Goal: Task Accomplishment & Management: Use online tool/utility

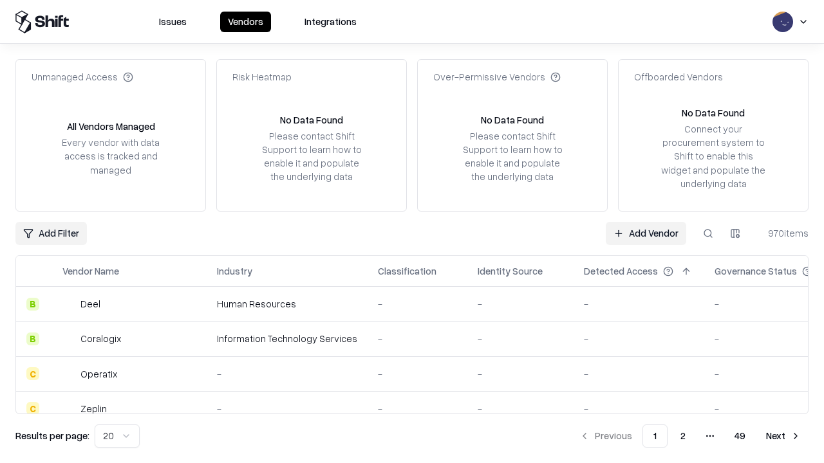
click at [646, 233] on link "Add Vendor" at bounding box center [646, 233] width 80 height 23
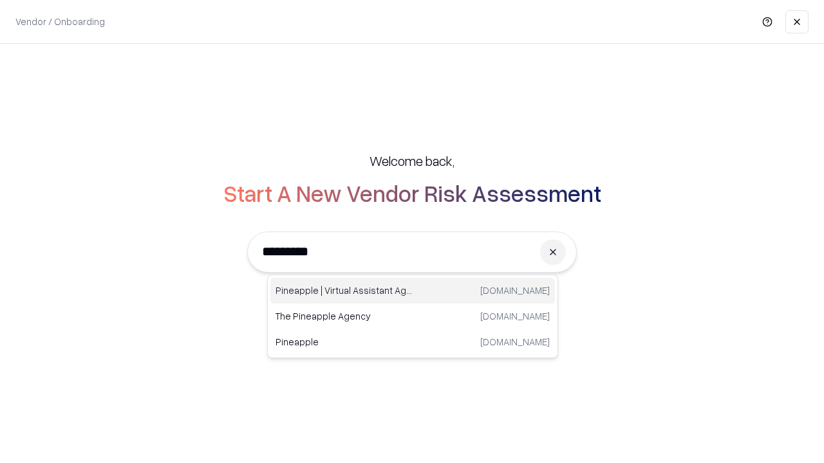
click at [413, 291] on div "Pineapple | Virtual Assistant Agency [DOMAIN_NAME]" at bounding box center [412, 291] width 285 height 26
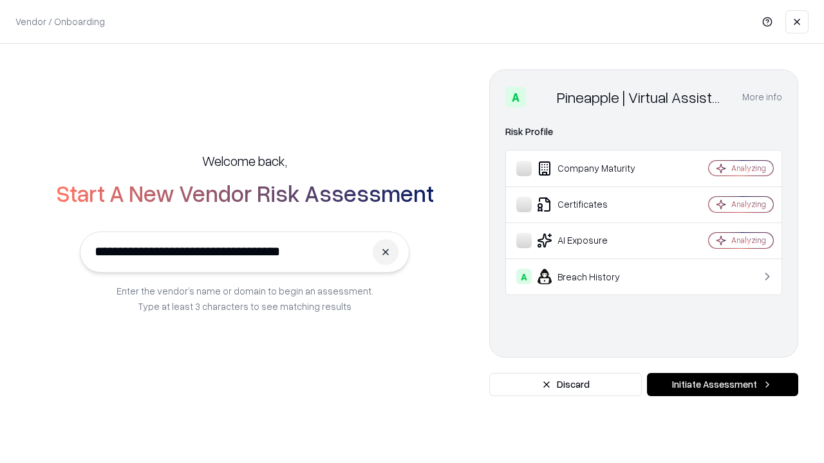
type input "**********"
click at [722, 385] on button "Initiate Assessment" at bounding box center [722, 384] width 151 height 23
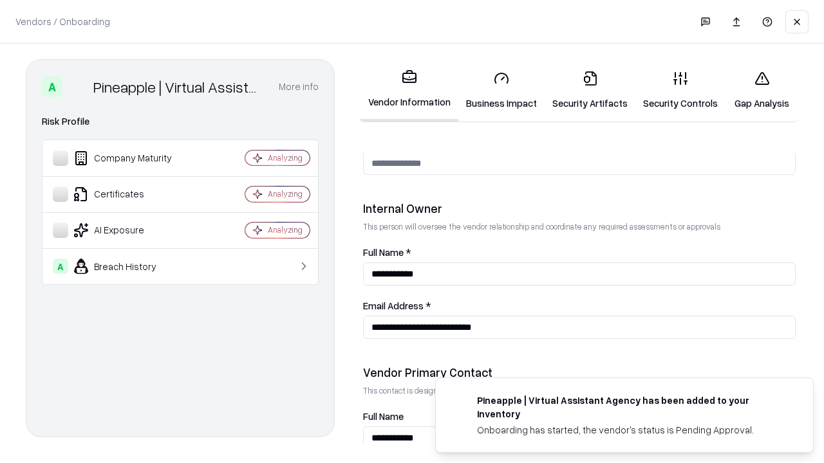
scroll to position [667, 0]
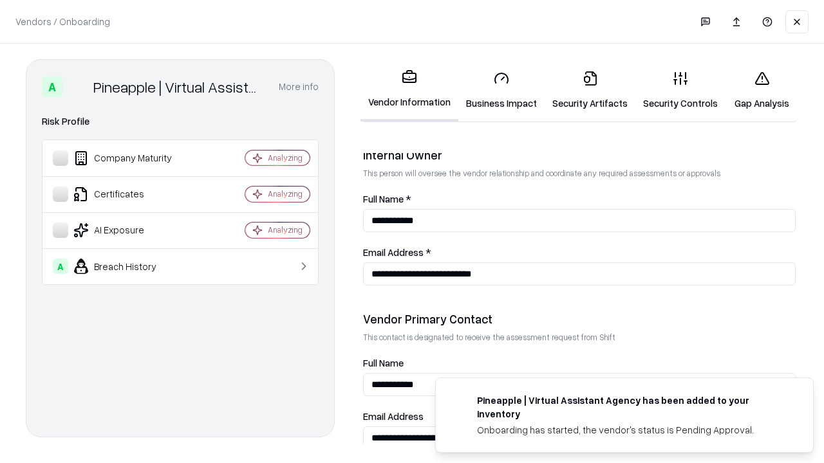
click at [501, 90] on link "Business Impact" at bounding box center [501, 91] width 86 height 60
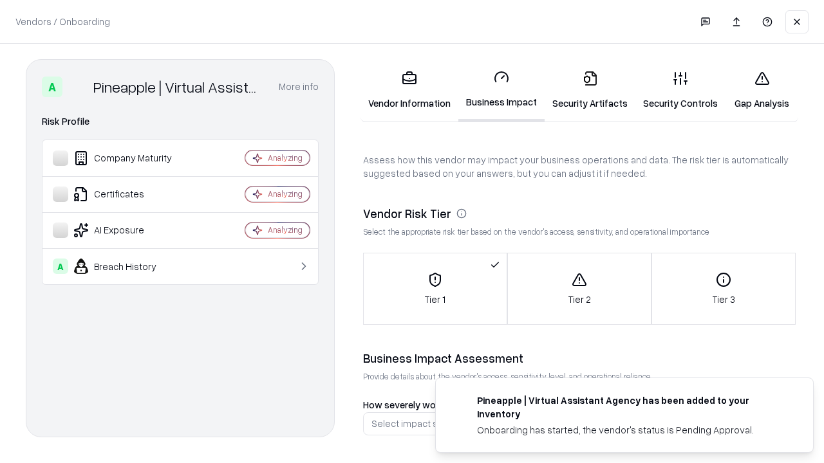
click at [590, 90] on link "Security Artifacts" at bounding box center [590, 91] width 91 height 60
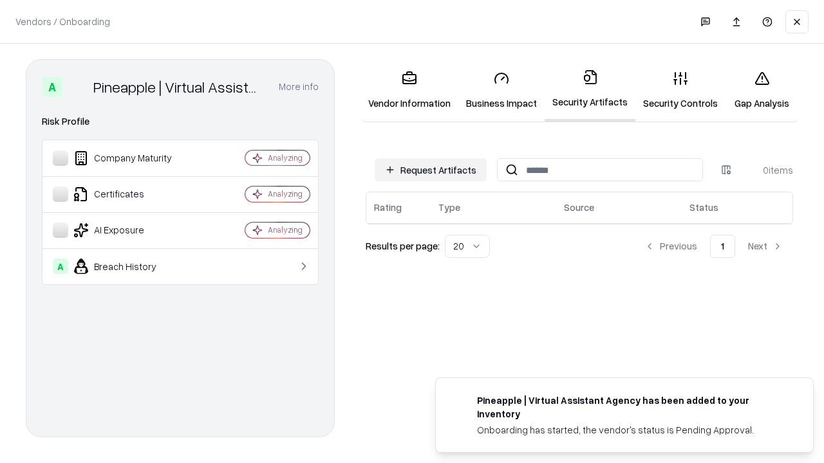
click at [431, 170] on button "Request Artifacts" at bounding box center [431, 169] width 112 height 23
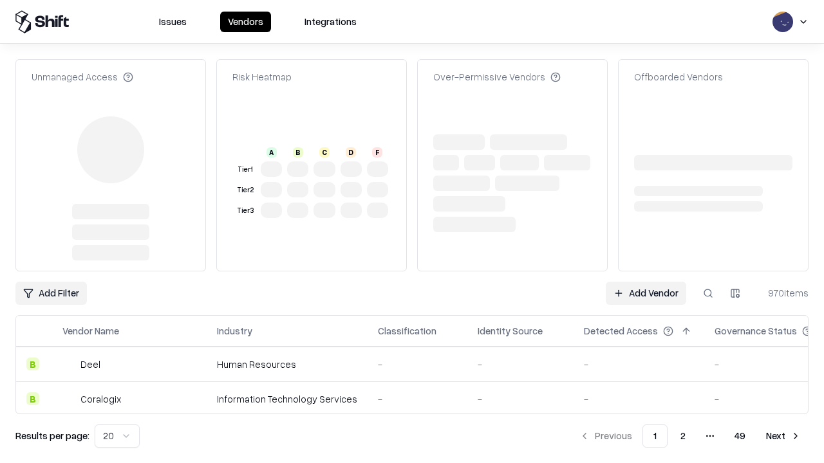
click at [646, 282] on link "Add Vendor" at bounding box center [646, 293] width 80 height 23
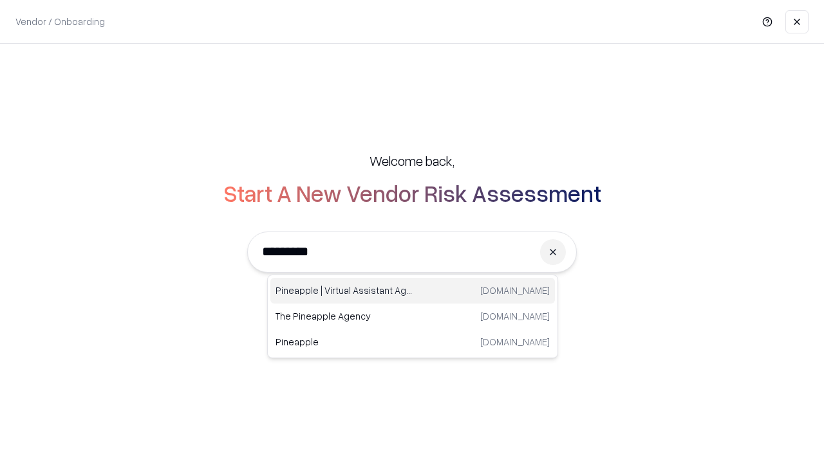
click at [413, 291] on div "Pineapple | Virtual Assistant Agency [DOMAIN_NAME]" at bounding box center [412, 291] width 285 height 26
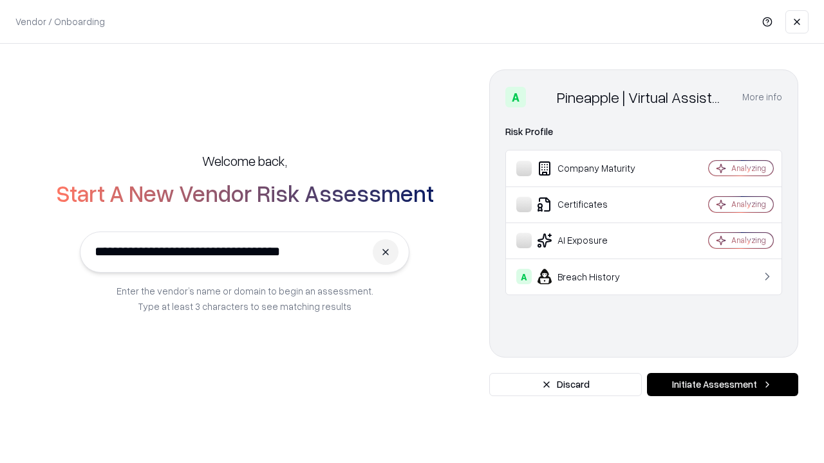
type input "**********"
click at [722, 385] on button "Initiate Assessment" at bounding box center [722, 384] width 151 height 23
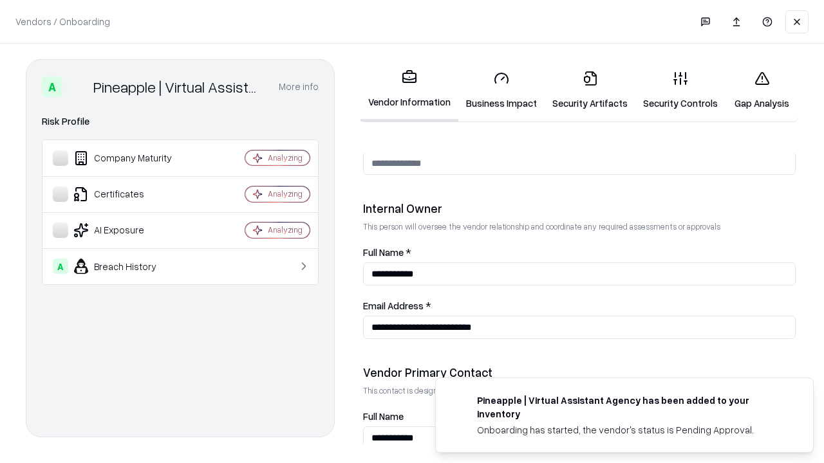
scroll to position [667, 0]
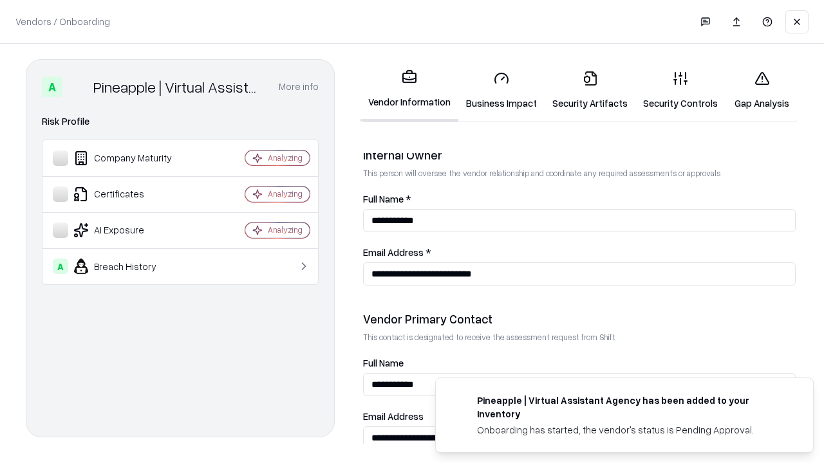
click at [762, 90] on link "Gap Analysis" at bounding box center [761, 91] width 73 height 60
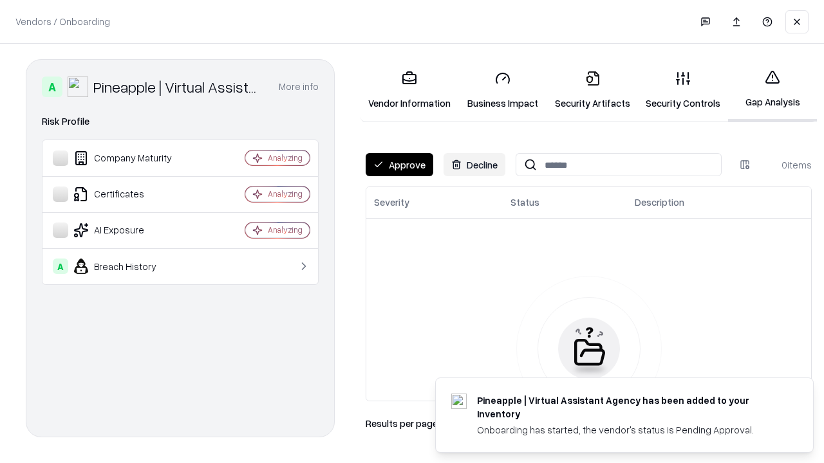
click at [399, 165] on button "Approve" at bounding box center [400, 164] width 68 height 23
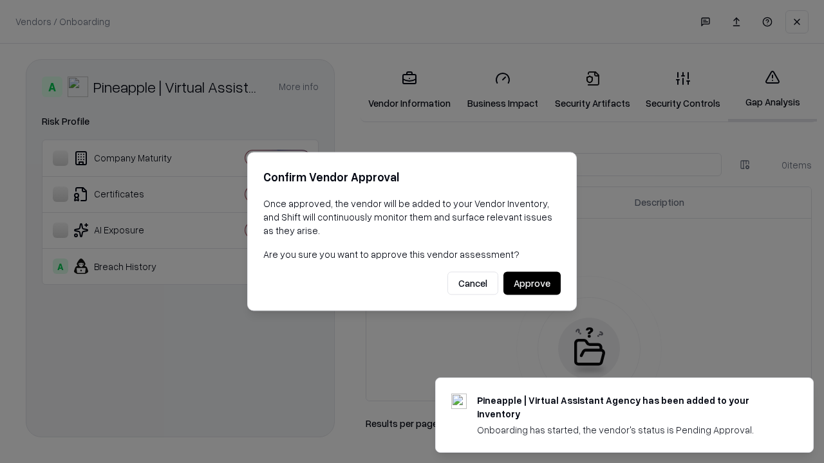
click at [532, 283] on button "Approve" at bounding box center [531, 283] width 57 height 23
